Goal: Navigation & Orientation: Find specific page/section

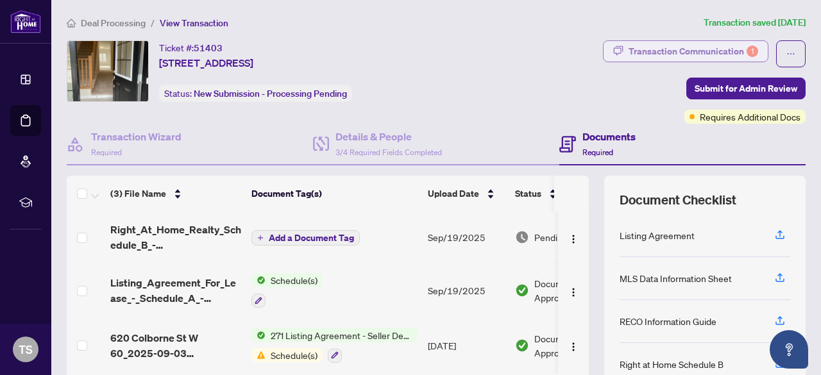
click at [690, 52] on div "Transaction Communication 1" at bounding box center [693, 51] width 130 height 21
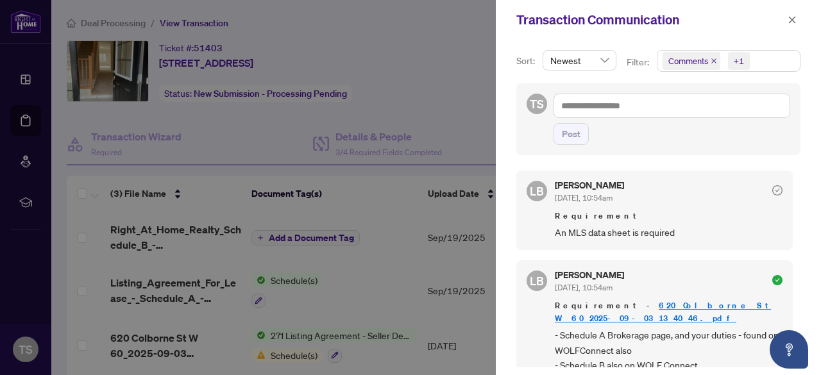
click at [463, 153] on div at bounding box center [410, 187] width 821 height 375
click at [425, 132] on div at bounding box center [410, 187] width 821 height 375
click at [451, 202] on div at bounding box center [410, 187] width 821 height 375
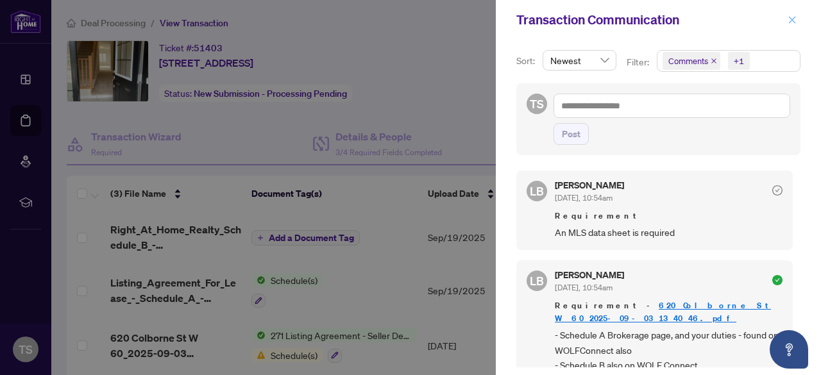
click at [797, 14] on button "button" at bounding box center [792, 19] width 17 height 15
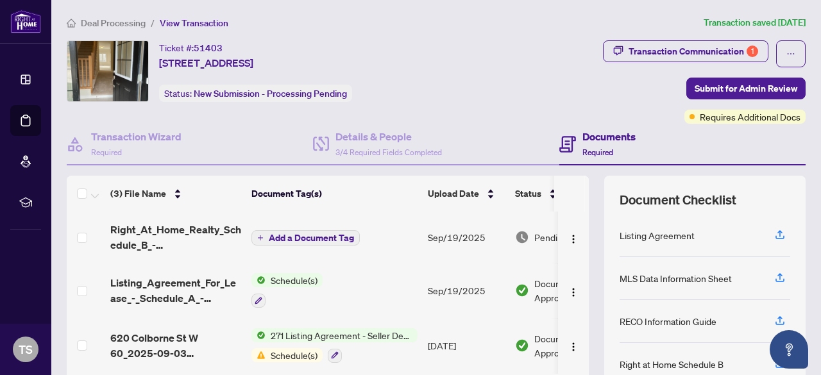
click at [107, 24] on span "Deal Processing" at bounding box center [113, 23] width 65 height 12
